Goal: Information Seeking & Learning: Learn about a topic

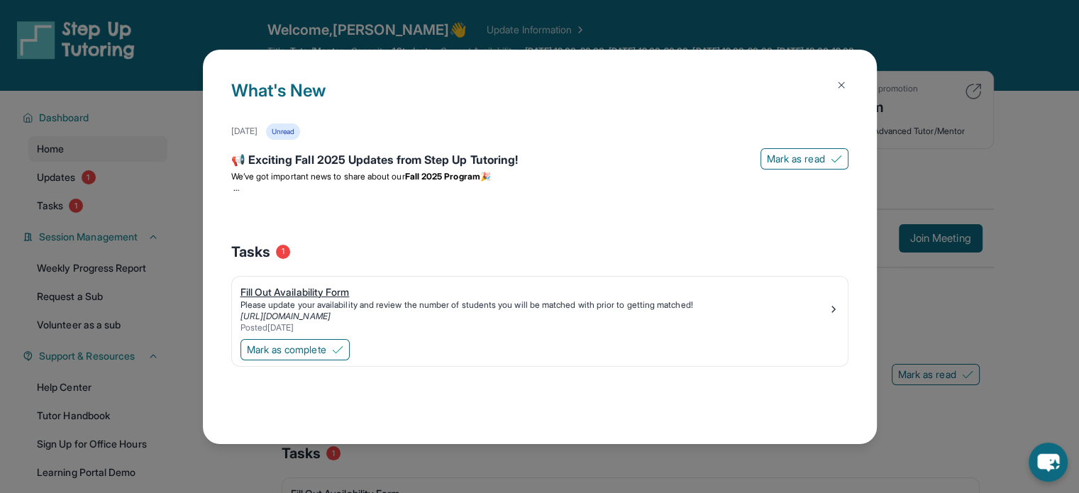
click at [326, 285] on div "Fill Out Availability Form" at bounding box center [533, 292] width 587 height 14
click at [844, 82] on img at bounding box center [841, 84] width 11 height 11
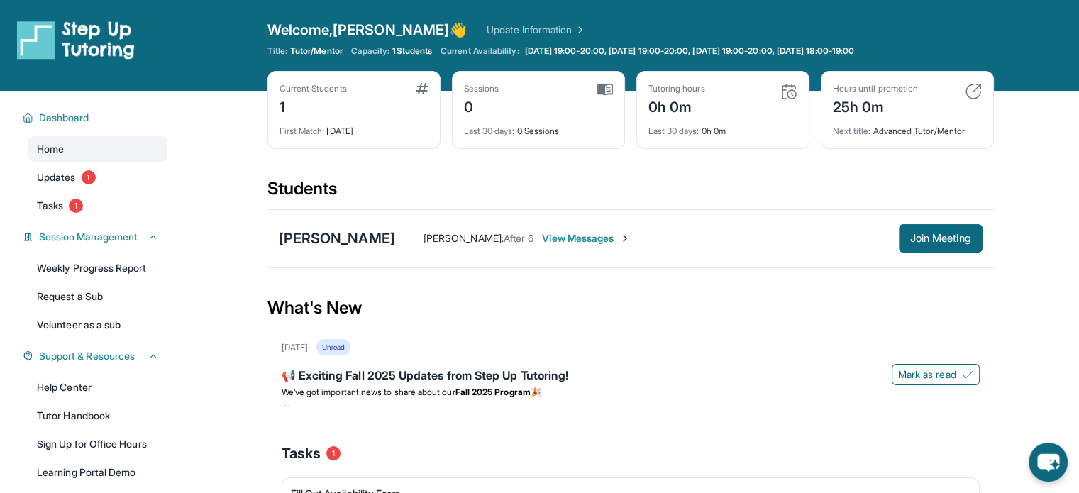
click at [604, 236] on span "View Messages" at bounding box center [586, 238] width 89 height 14
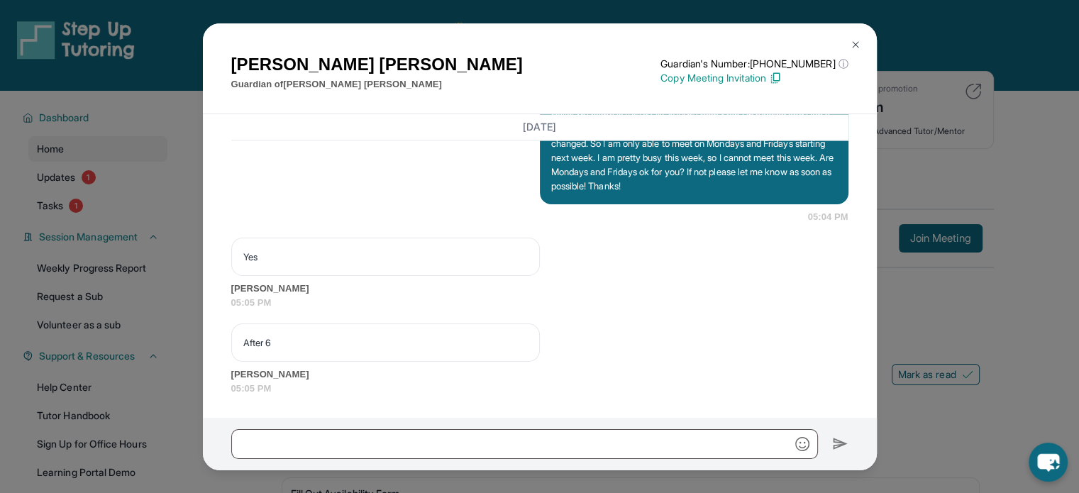
scroll to position [2181, 0]
click at [858, 40] on img at bounding box center [855, 44] width 11 height 11
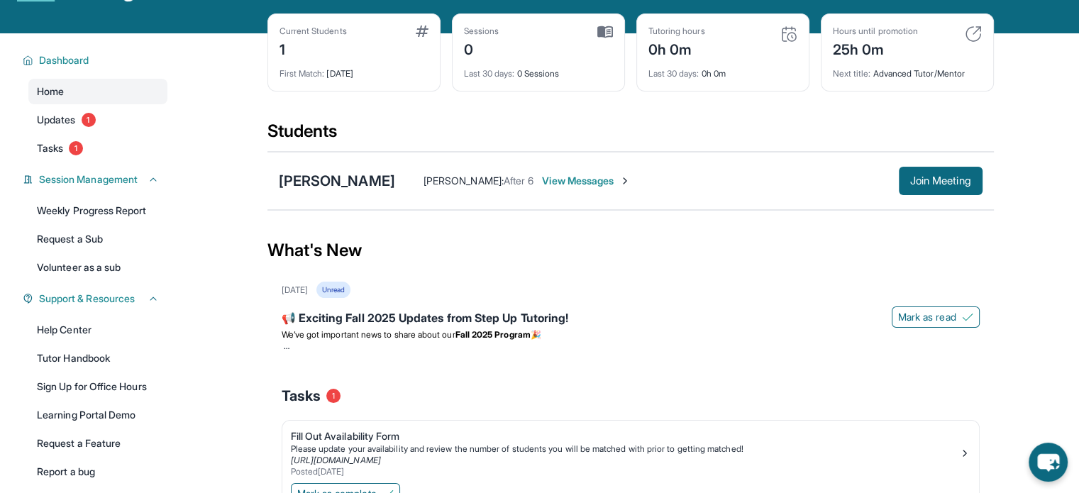
scroll to position [0, 0]
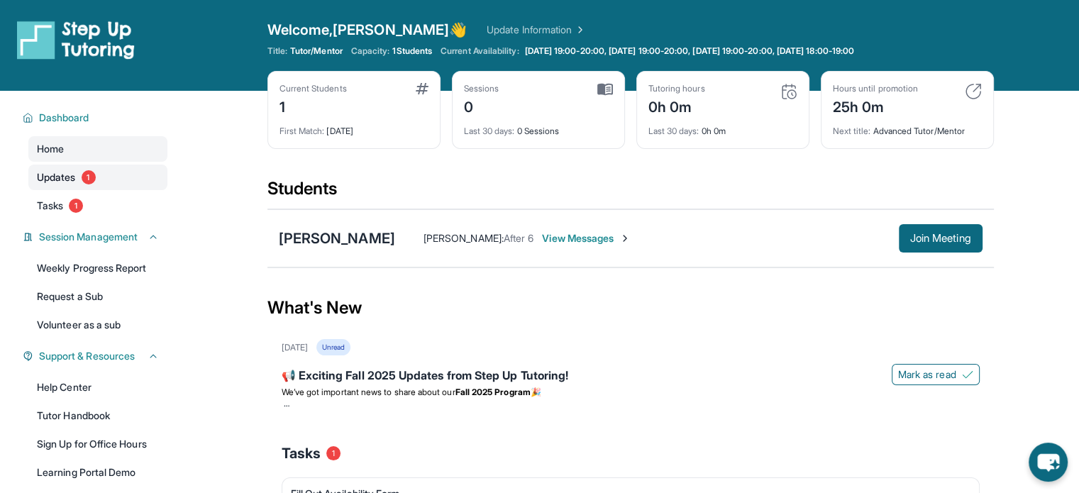
click at [58, 174] on span "Updates" at bounding box center [56, 177] width 39 height 14
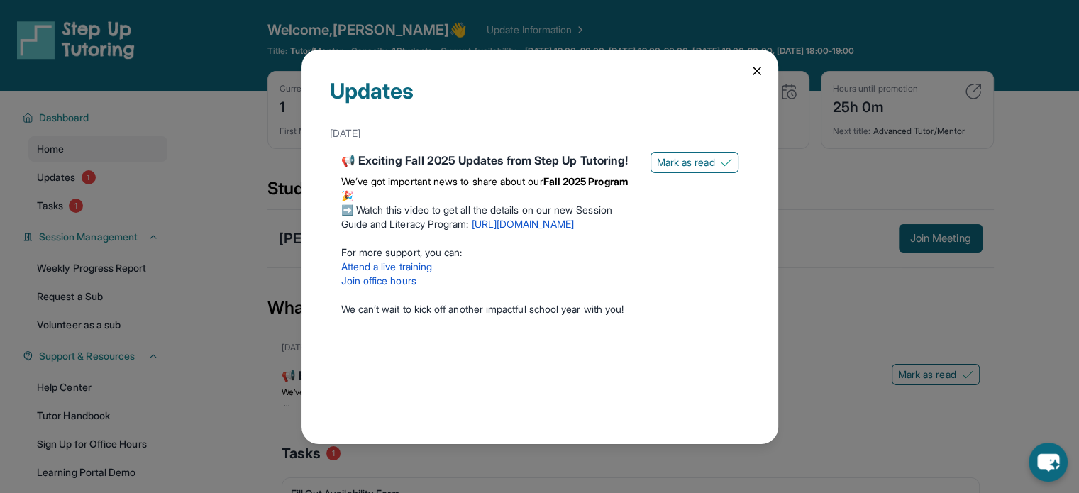
click at [755, 77] on icon at bounding box center [757, 71] width 14 height 14
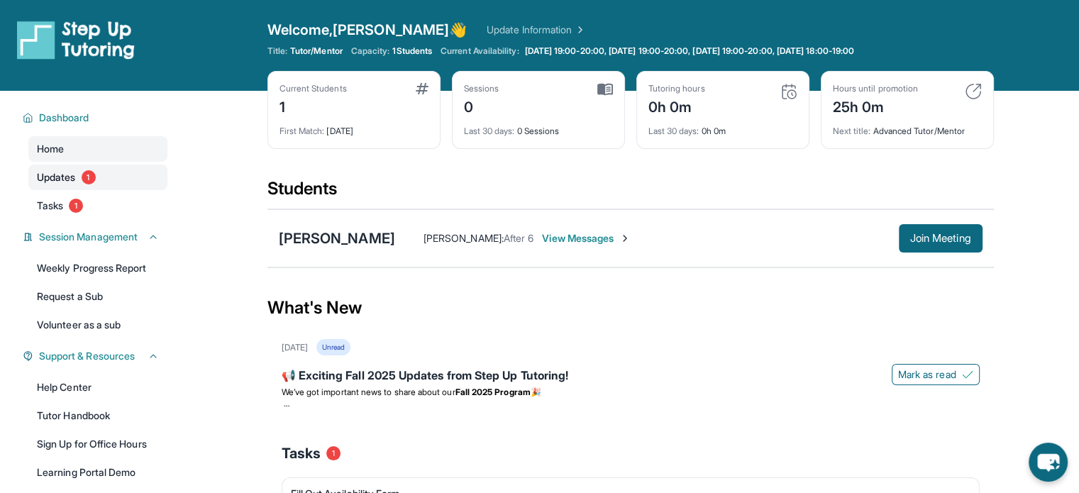
click at [76, 175] on span "Updates" at bounding box center [56, 177] width 39 height 14
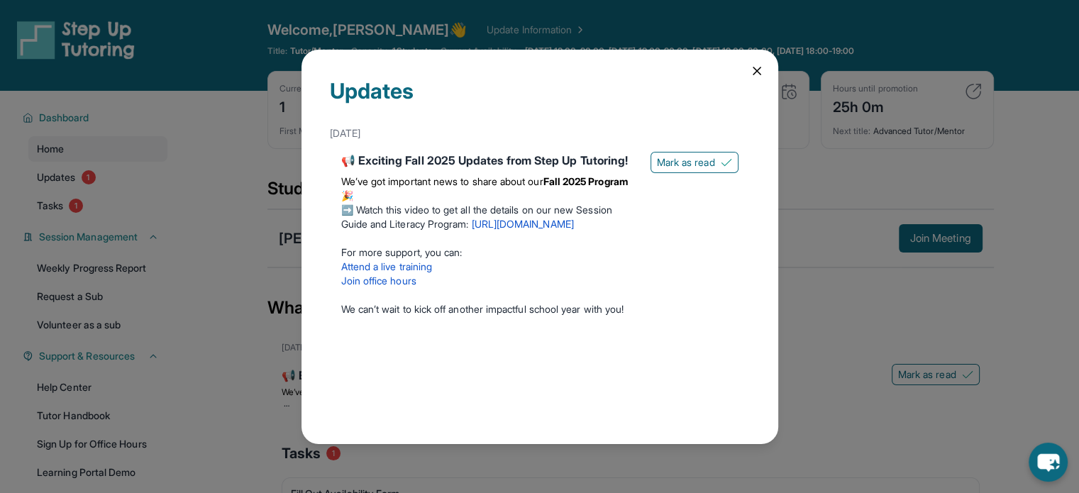
click at [213, 216] on div "Updates September 5th 📢 Exciting Fall 2025 Updates from Step Up Tutoring! We’ve…" at bounding box center [539, 246] width 1079 height 493
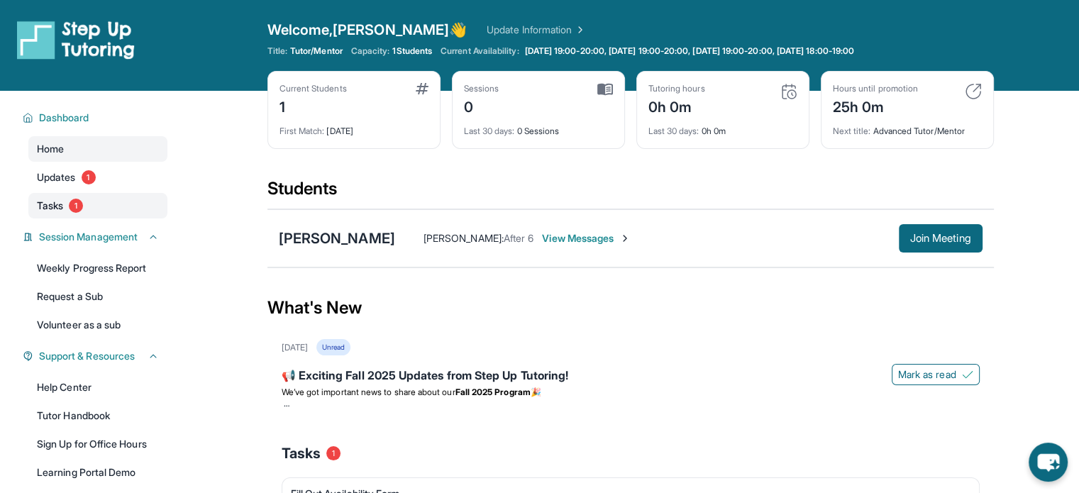
click at [79, 205] on span "1" at bounding box center [76, 206] width 14 height 14
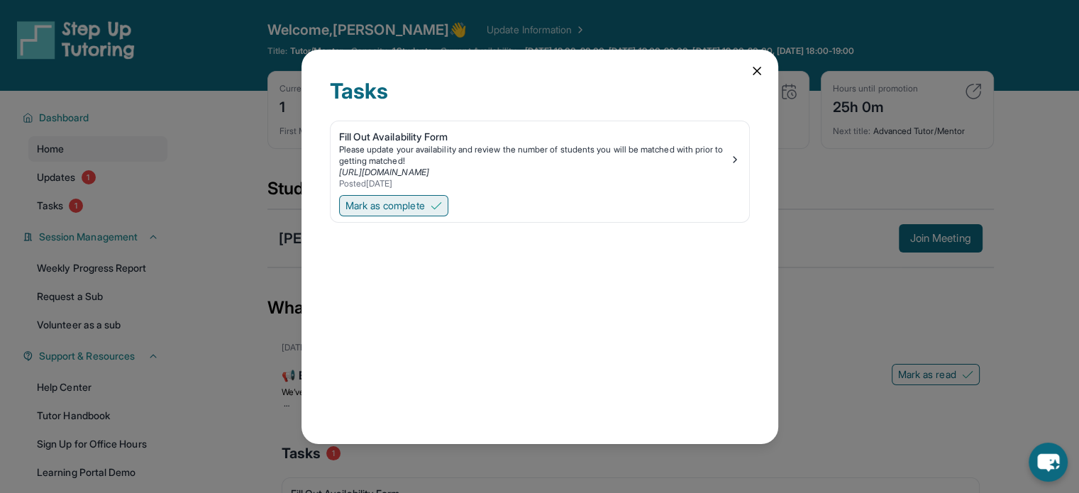
click at [425, 205] on span "Mark as complete" at bounding box center [384, 206] width 79 height 14
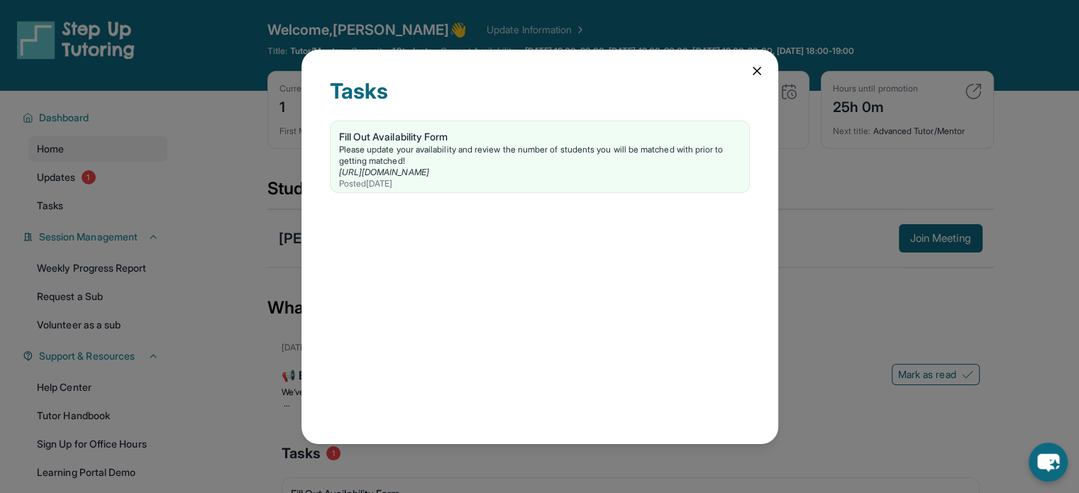
click at [757, 67] on icon at bounding box center [757, 71] width 14 height 14
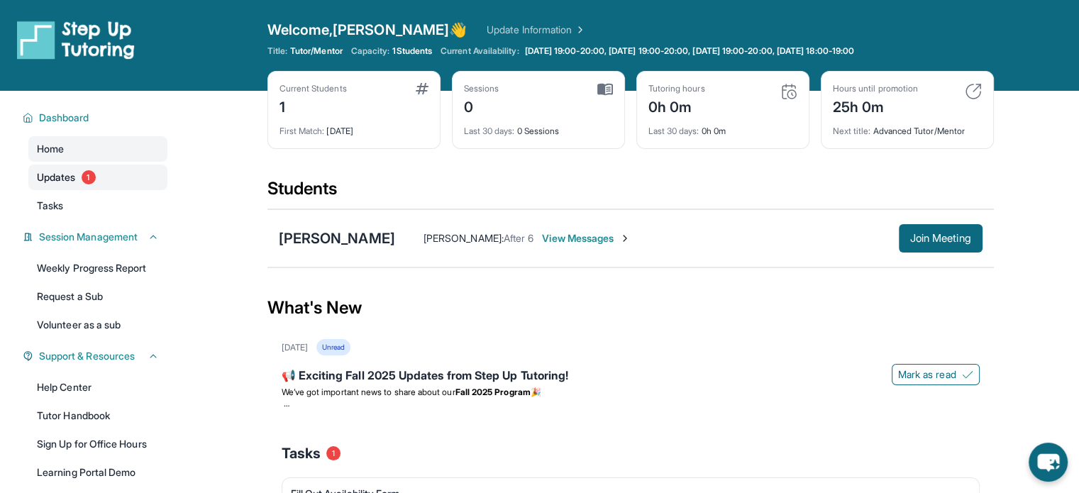
click at [85, 172] on span "1" at bounding box center [89, 177] width 14 height 14
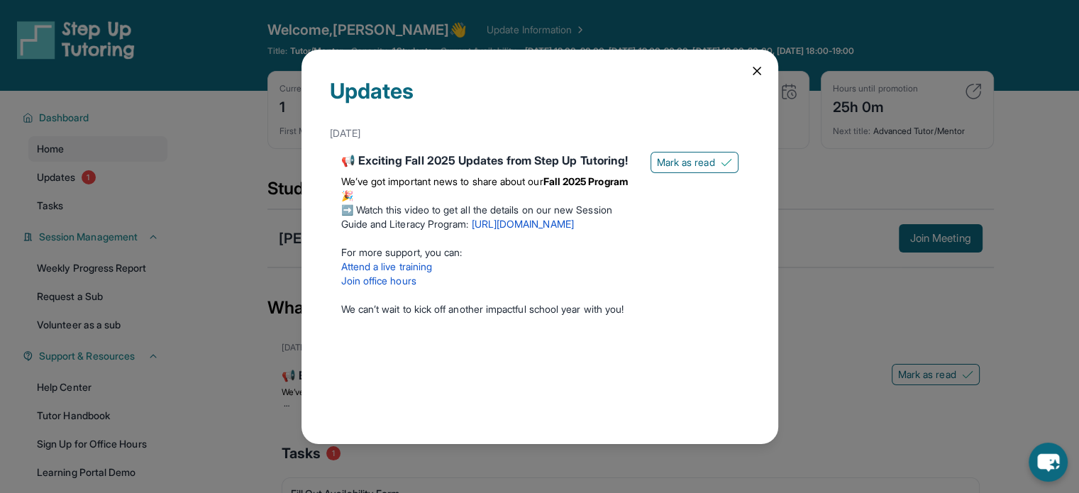
click at [758, 74] on icon at bounding box center [757, 71] width 14 height 14
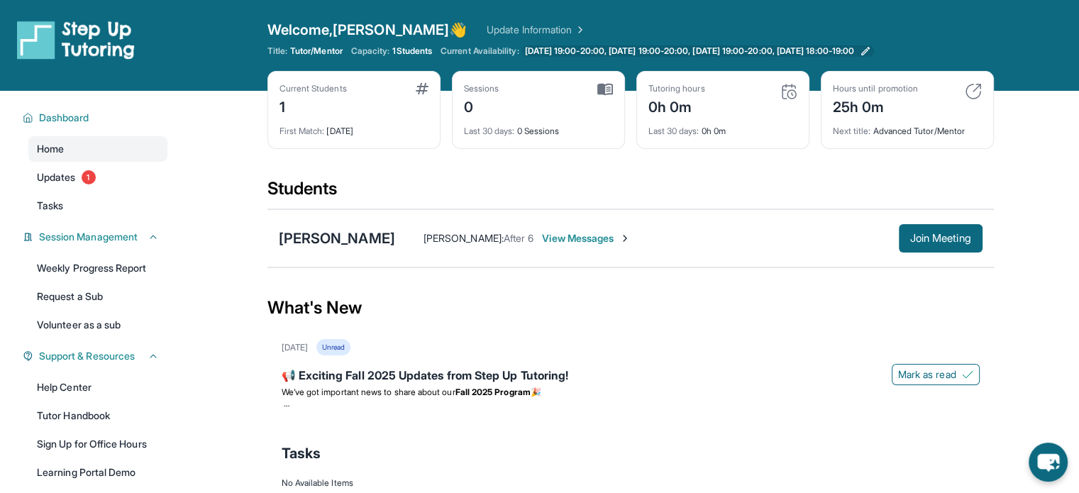
click at [555, 50] on span "[DATE] 19:00-20:00, [DATE] 19:00-20:00, [DATE] 19:00-20:00, [DATE] 18:00-19:00" at bounding box center [689, 50] width 329 height 11
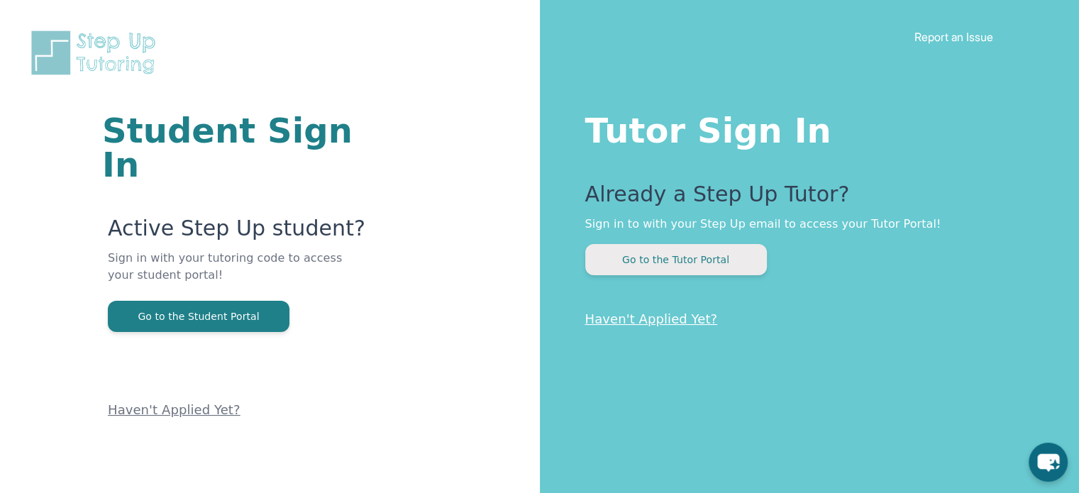
click at [719, 263] on button "Go to the Tutor Portal" at bounding box center [676, 259] width 182 height 31
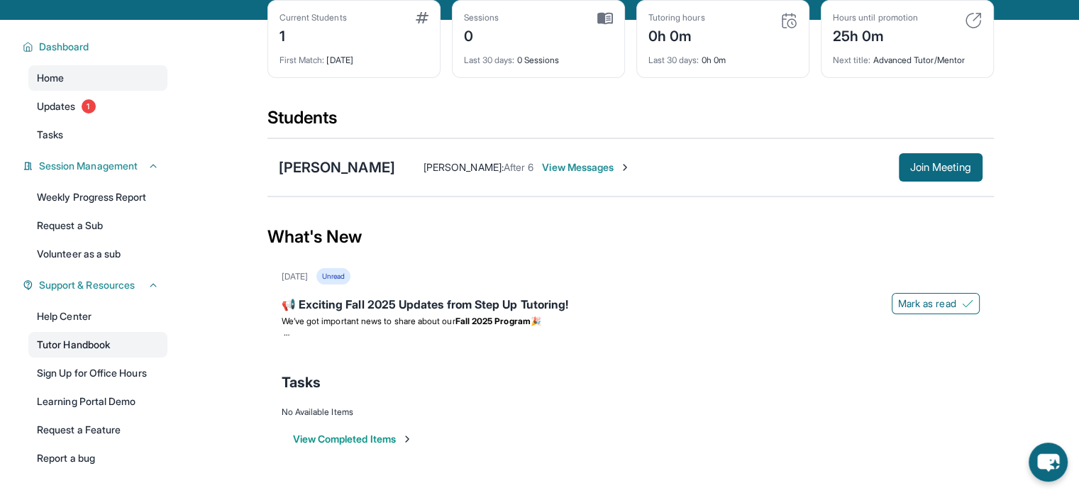
scroll to position [119, 0]
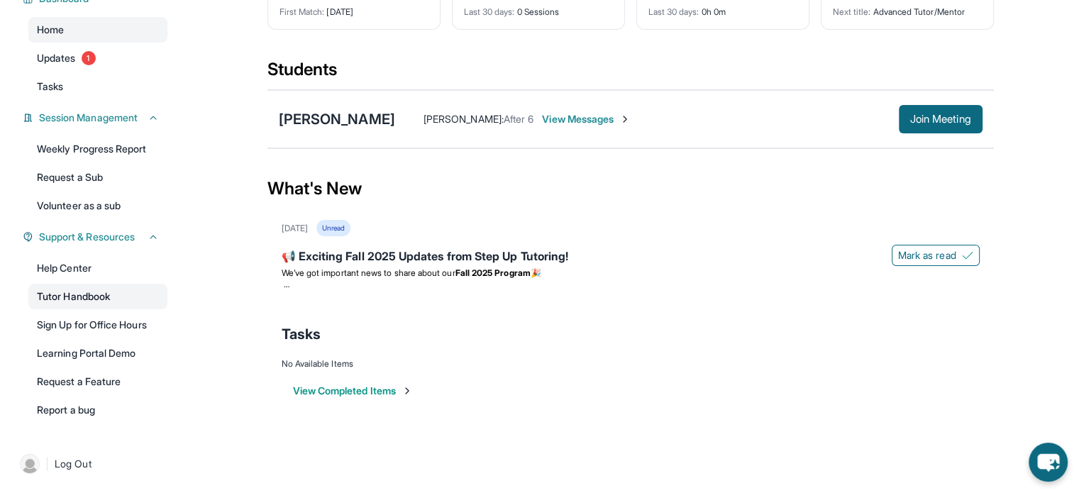
click at [128, 303] on link "Tutor Handbook" at bounding box center [97, 297] width 139 height 26
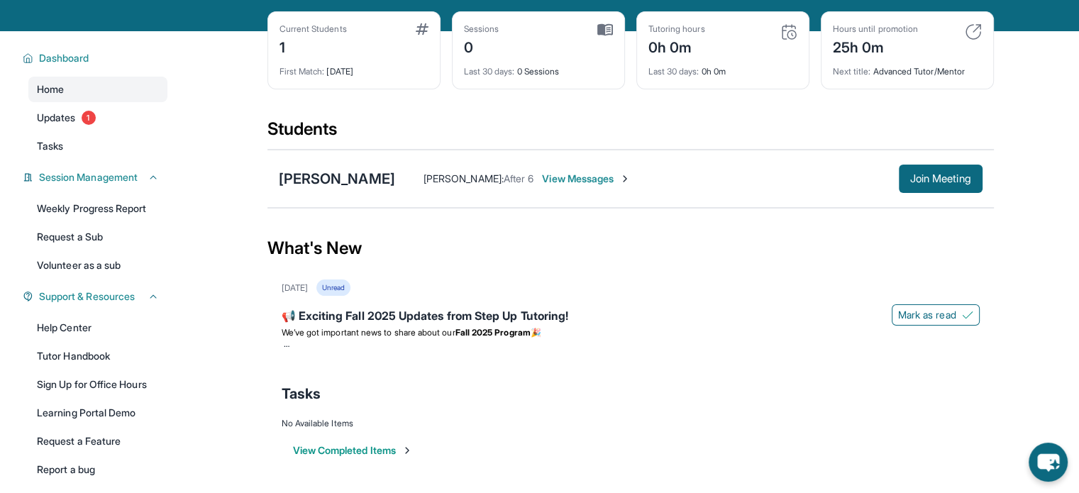
scroll to position [0, 0]
